Goal: Task Accomplishment & Management: Manage account settings

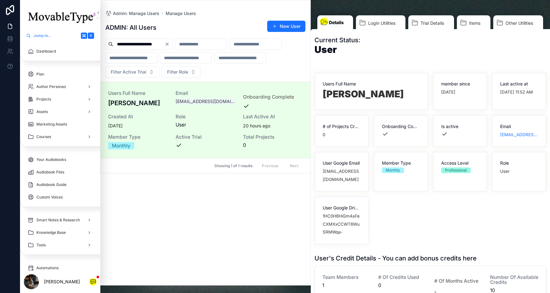
scroll to position [15, 0]
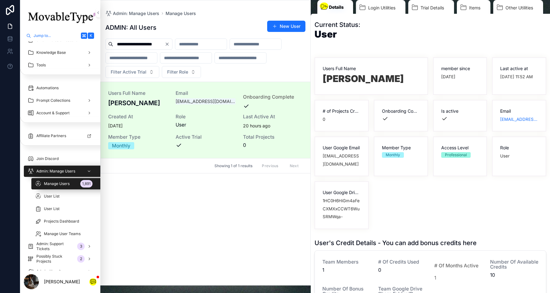
click at [170, 43] on icon "Clear" at bounding box center [167, 44] width 5 height 5
click at [153, 46] on input "scrollable content" at bounding box center [138, 44] width 51 height 9
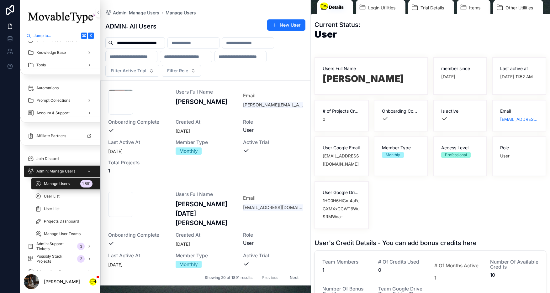
scroll to position [0, 7]
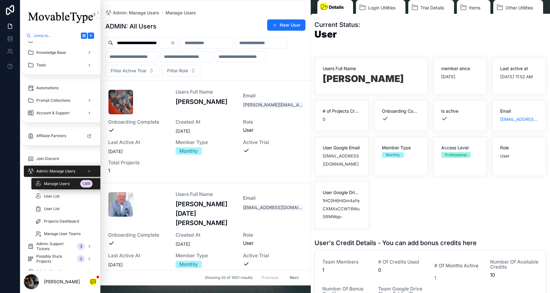
type input "**********"
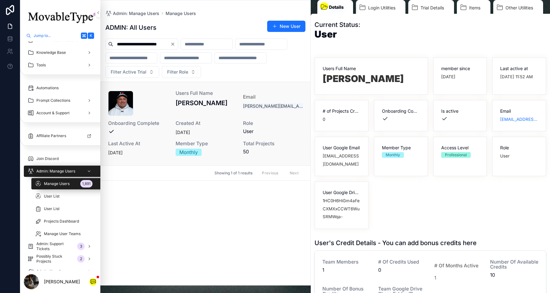
click at [152, 137] on div "headshot .jpg Users Full Name [PERSON_NAME] Email [PERSON_NAME][EMAIL_ADDRESS][…" at bounding box center [205, 124] width 195 height 66
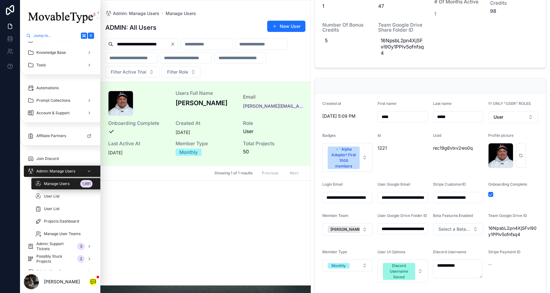
scroll to position [235, 0]
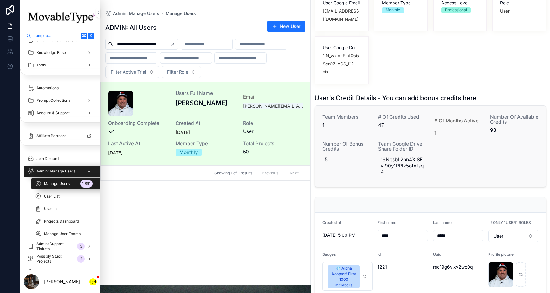
click at [351, 168] on div "Number of Bonus Credits 5" at bounding box center [346, 160] width 48 height 36
click at [353, 151] on span "Number of Bonus Credits" at bounding box center [346, 147] width 48 height 10
click at [354, 161] on span "5" at bounding box center [346, 160] width 43 height 6
click at [398, 167] on button "scrollable content" at bounding box center [402, 168] width 8 height 8
click at [350, 166] on div "Number of Bonus Credits 5" at bounding box center [346, 160] width 48 height 36
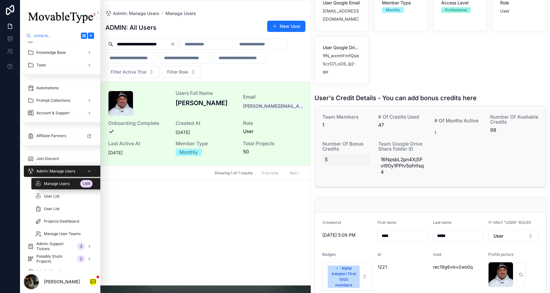
click at [349, 162] on span "5" at bounding box center [346, 160] width 43 height 6
type input "**"
click button "scrollable content" at bounding box center [402, 168] width 8 height 8
click at [335, 161] on span "60" at bounding box center [346, 160] width 43 height 6
type input "*"
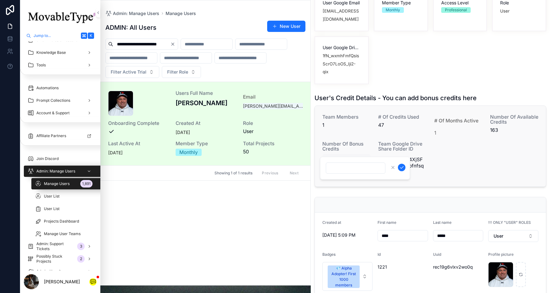
type input "*"
click button "scrollable content" at bounding box center [402, 168] width 8 height 8
click at [172, 44] on icon "Clear" at bounding box center [172, 44] width 3 height 3
click at [149, 45] on input "scrollable content" at bounding box center [141, 44] width 57 height 9
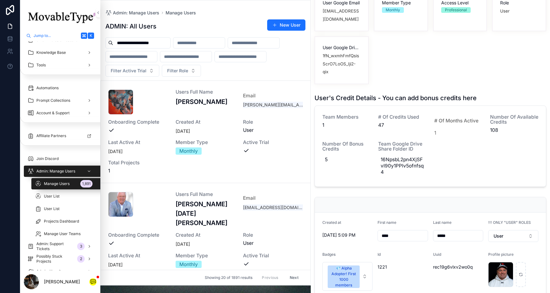
scroll to position [0, 3]
type input "**********"
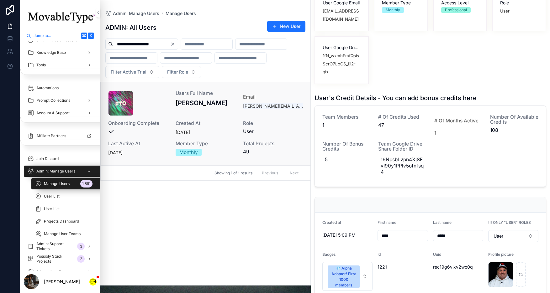
click at [202, 121] on div "Screenshot-2024-02-25-at-12.59.45-PM .png Users Full Name [PERSON_NAME] Email […" at bounding box center [205, 124] width 195 height 66
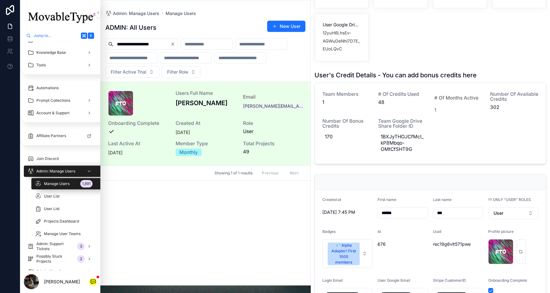
scroll to position [153, 0]
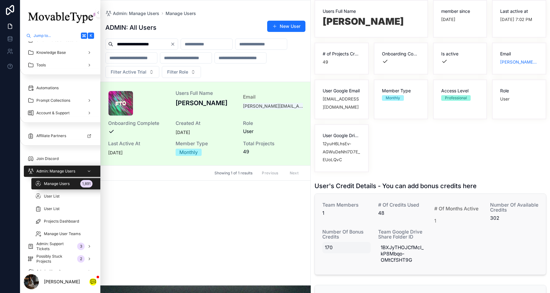
click at [349, 250] on span "170" at bounding box center [346, 248] width 43 height 6
type input "***"
click button "scrollable content" at bounding box center [402, 258] width 8 height 8
click at [337, 251] on span "171" at bounding box center [346, 248] width 43 height 6
type input "***"
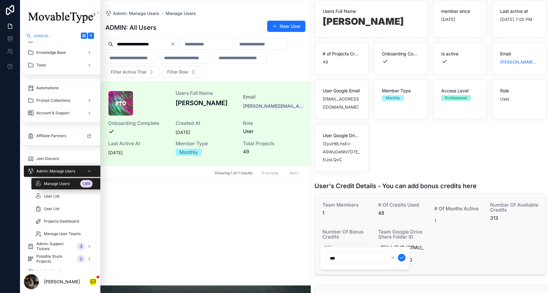
click button "scrollable content" at bounding box center [402, 258] width 8 height 8
click at [334, 250] on span "170" at bounding box center [346, 248] width 43 height 6
type input "***"
click button "scrollable content" at bounding box center [402, 258] width 8 height 8
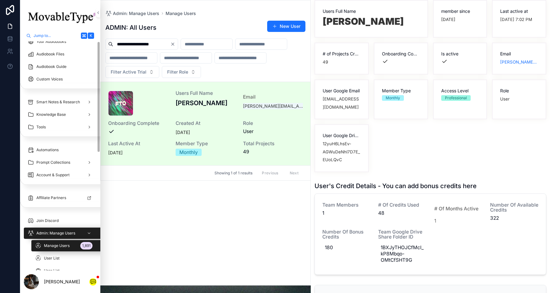
scroll to position [0, 0]
